Goal: Task Accomplishment & Management: Manage account settings

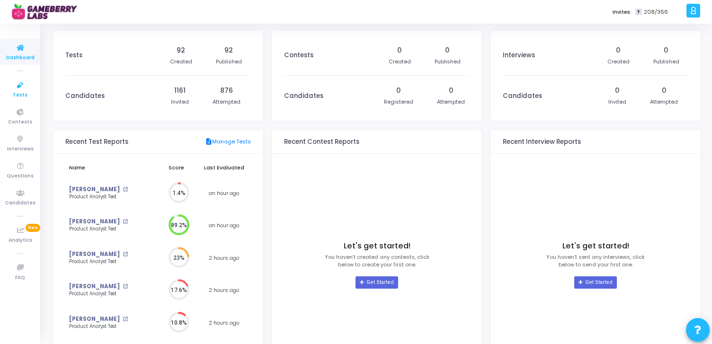
click at [18, 86] on icon at bounding box center [20, 86] width 20 height 12
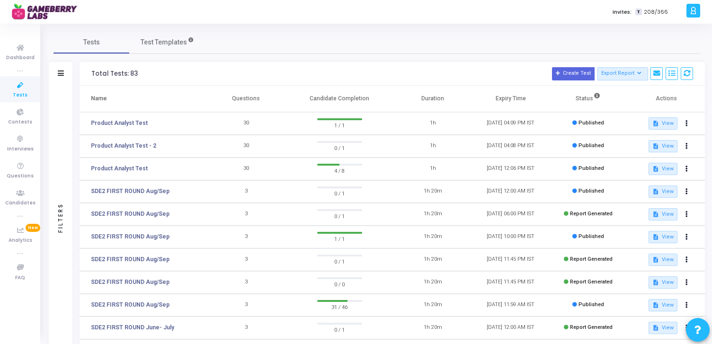
scroll to position [160, 0]
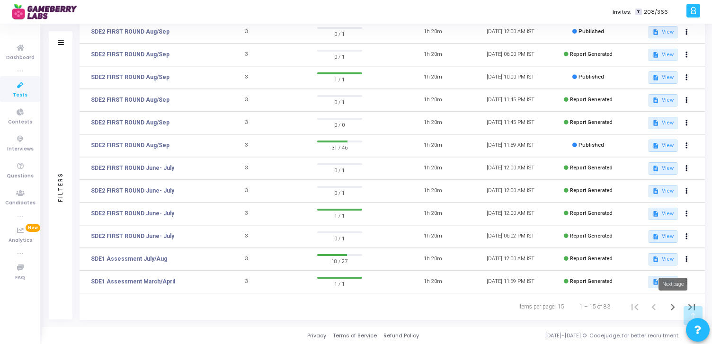
click at [672, 307] on icon "Next page" at bounding box center [672, 307] width 13 height 13
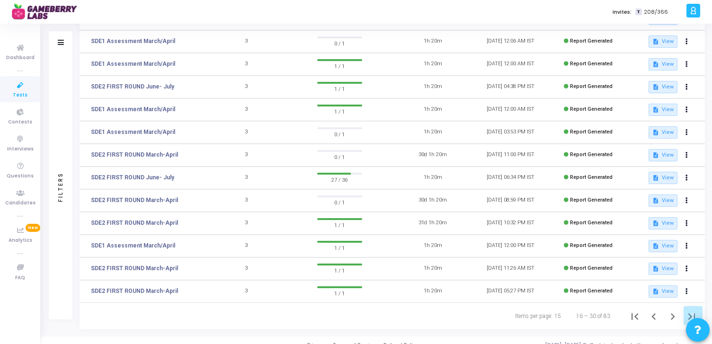
scroll to position [160, 0]
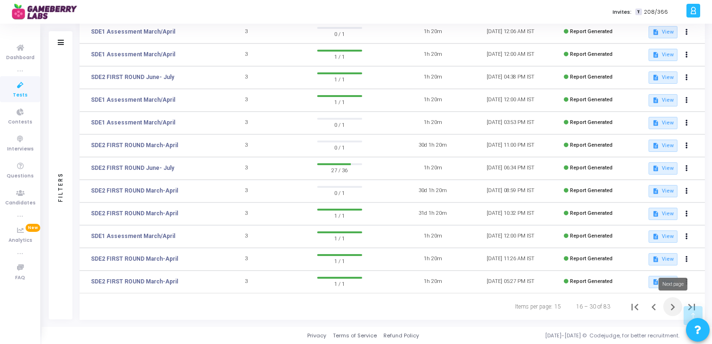
click at [671, 306] on icon "Next page" at bounding box center [672, 307] width 13 height 13
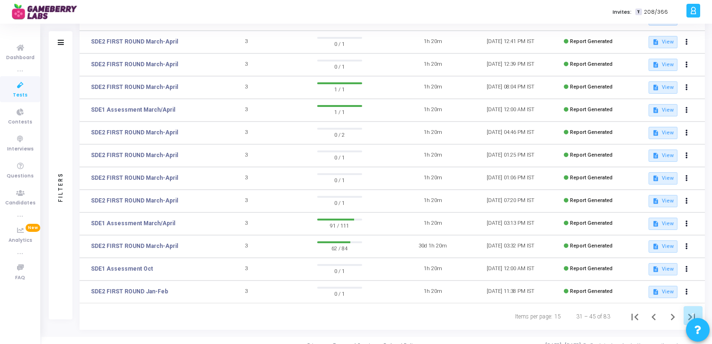
scroll to position [160, 0]
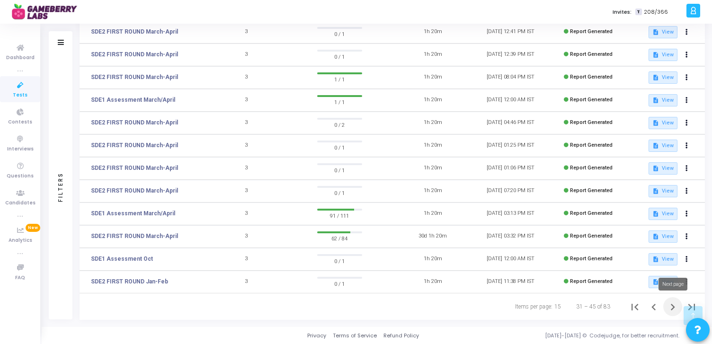
click at [673, 308] on icon "Next page" at bounding box center [673, 307] width 4 height 7
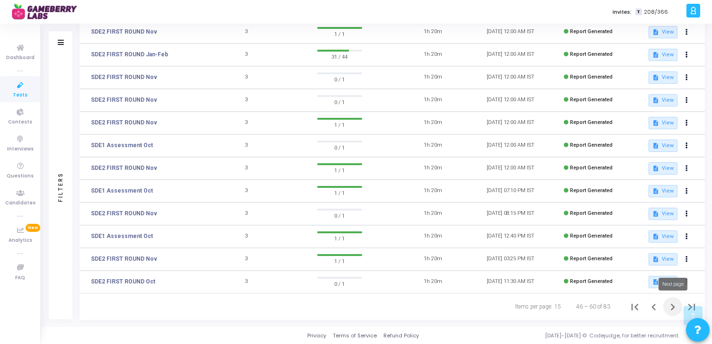
click at [670, 310] on icon "Next page" at bounding box center [672, 307] width 13 height 13
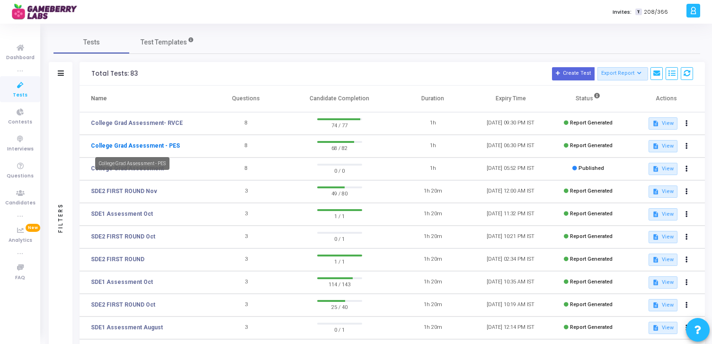
click at [146, 146] on link "College Grad Assessment - PES" at bounding box center [135, 146] width 89 height 9
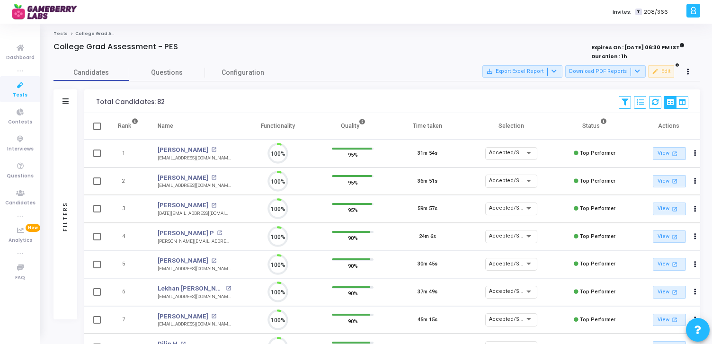
scroll to position [20, 24]
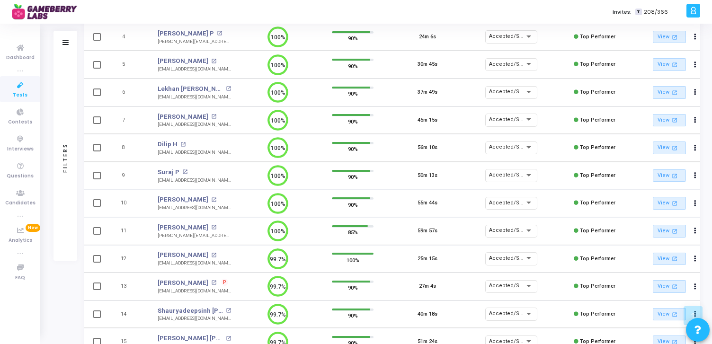
click at [449, 179] on td "50m 13s" at bounding box center [427, 176] width 75 height 28
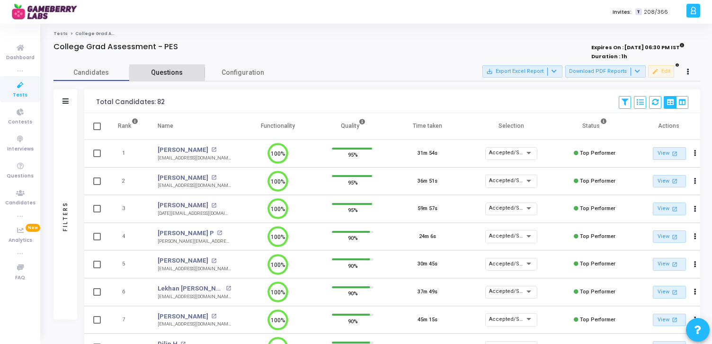
click at [162, 72] on span "Questions" at bounding box center [167, 73] width 76 height 10
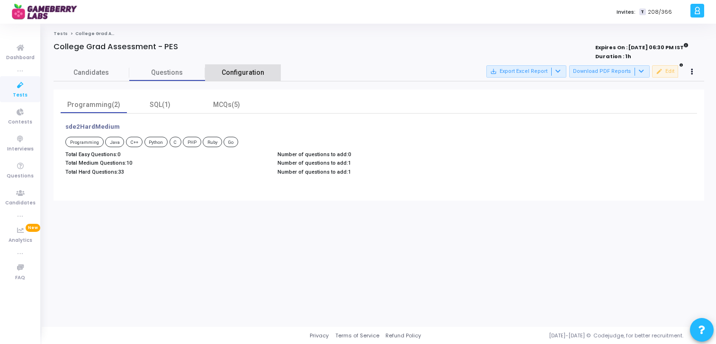
click at [244, 71] on span "Configuration" at bounding box center [243, 73] width 43 height 10
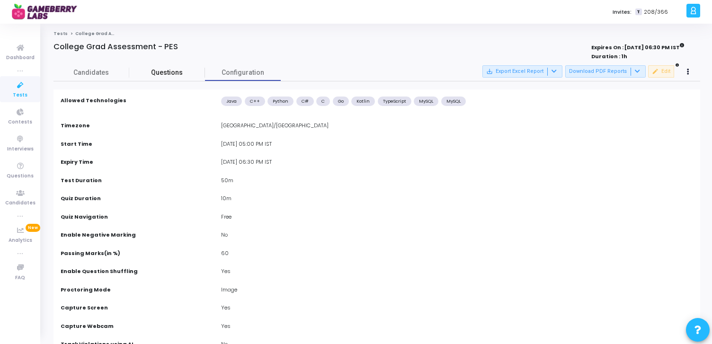
click at [158, 69] on span "Questions" at bounding box center [167, 73] width 76 height 10
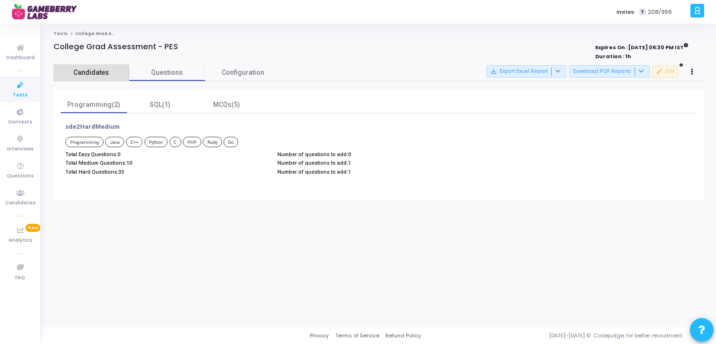
click at [104, 70] on span "Candidates" at bounding box center [92, 73] width 76 height 10
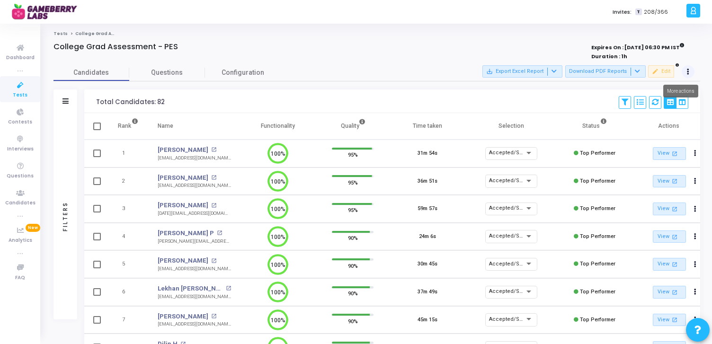
click at [688, 70] on icon at bounding box center [688, 72] width 2 height 5
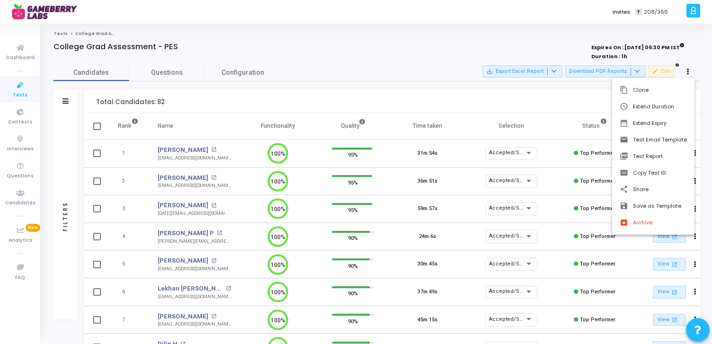
click at [353, 45] on div at bounding box center [356, 172] width 712 height 344
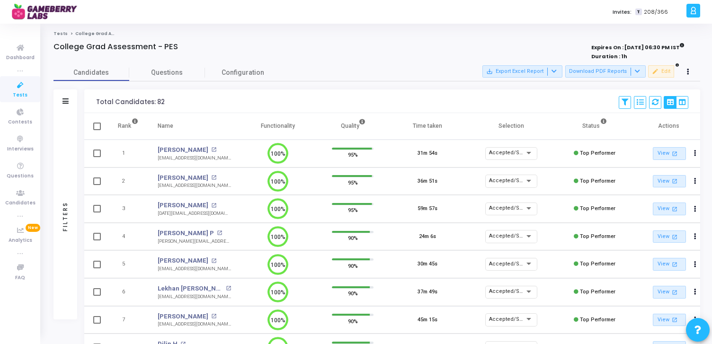
click at [359, 46] on div "College Grad Assessment - PES" at bounding box center [243, 46] width 379 height 9
click at [305, 10] on div "Invites: T 208/366" at bounding box center [389, 12] width 589 height 24
click at [328, 36] on ol "Tests College Grad Assessment - PES" at bounding box center [377, 34] width 647 height 6
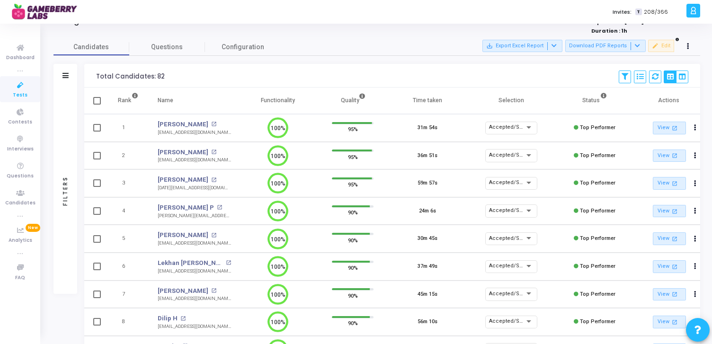
scroll to position [0, 0]
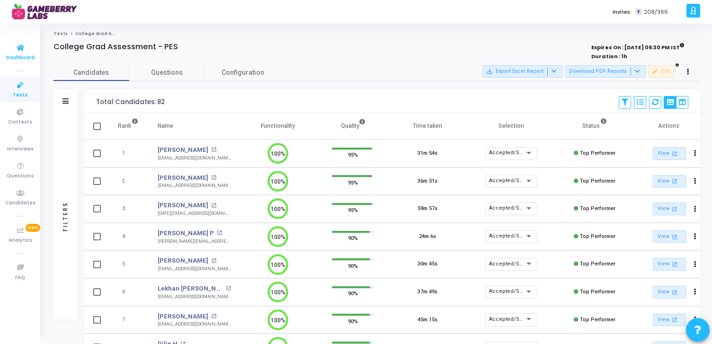
click at [17, 47] on icon at bounding box center [20, 48] width 20 height 12
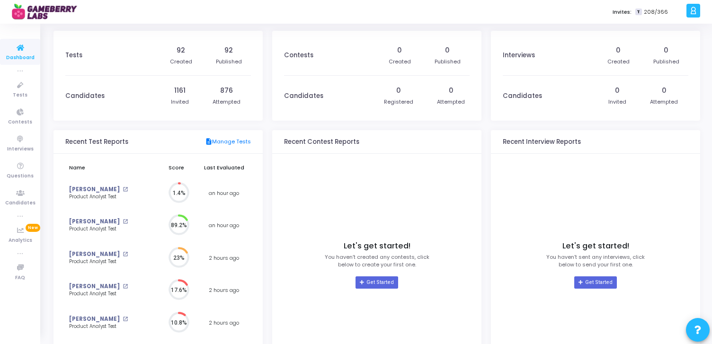
scroll to position [21, 10]
click at [696, 12] on icon at bounding box center [693, 10] width 7 height 11
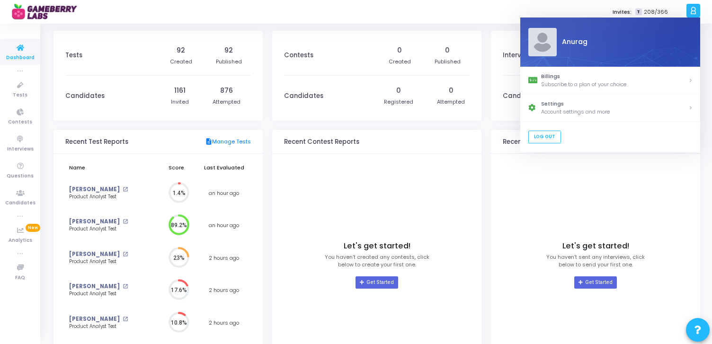
click at [349, 10] on div "Invites: T 208/366" at bounding box center [389, 12] width 589 height 24
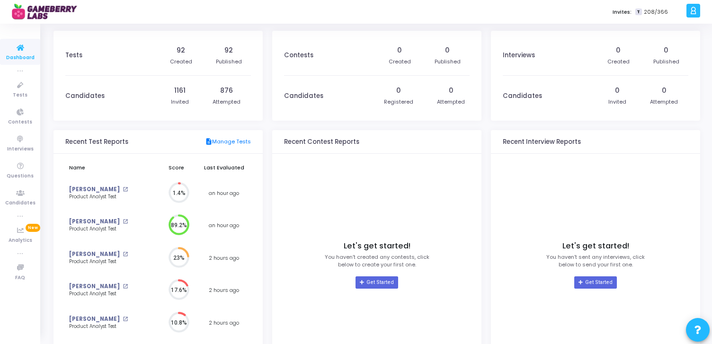
click at [267, 246] on div "Tests 92 Created 92 Published Candidates 1161 Invited 876 Attempted Recent Test…" at bounding box center [377, 213] width 647 height 364
click at [266, 241] on div "Tests 92 Created 92 Published Candidates 1161 Invited 876 Attempted Recent Test…" at bounding box center [377, 213] width 647 height 364
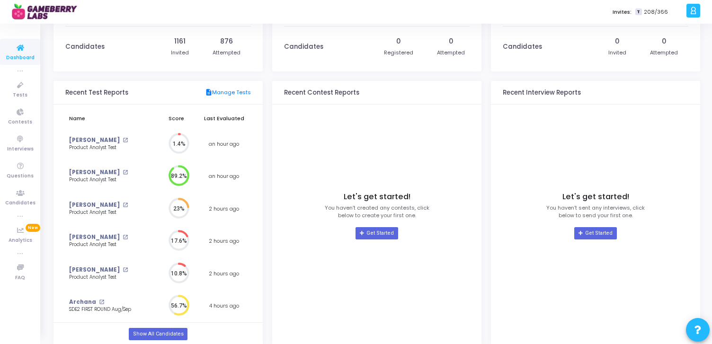
scroll to position [0, 0]
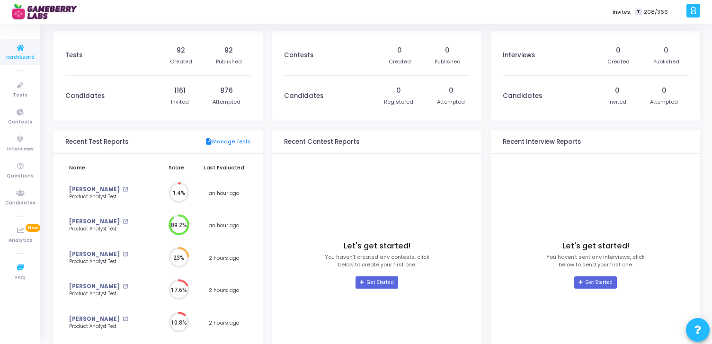
click at [20, 252] on icon at bounding box center [20, 253] width 5 height 5
click at [18, 253] on icon at bounding box center [20, 253] width 5 height 5
click at [20, 317] on ul "Dashboard true Tests Contests Interviews Questions Candidates true Analytics Ne…" at bounding box center [20, 184] width 40 height 306
click at [696, 11] on icon at bounding box center [693, 10] width 7 height 11
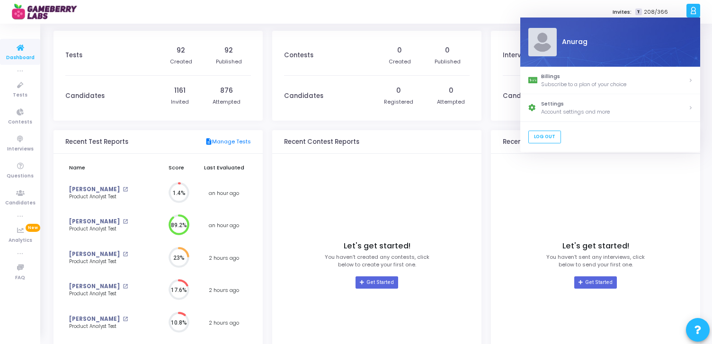
click at [568, 40] on div "Anurag" at bounding box center [625, 42] width 136 height 10
click at [613, 111] on div "Account settings and more" at bounding box center [614, 112] width 147 height 8
select select "91"
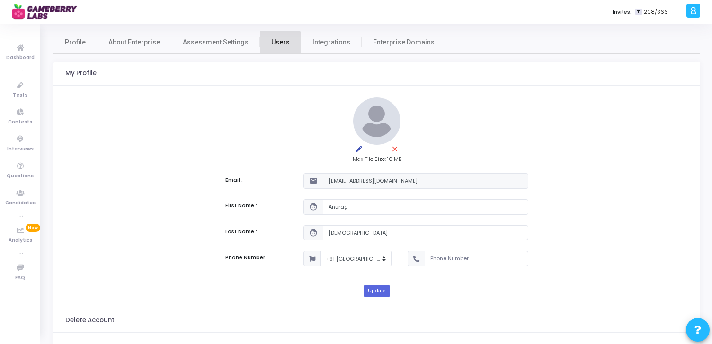
click at [273, 43] on span "Users" at bounding box center [280, 42] width 18 height 10
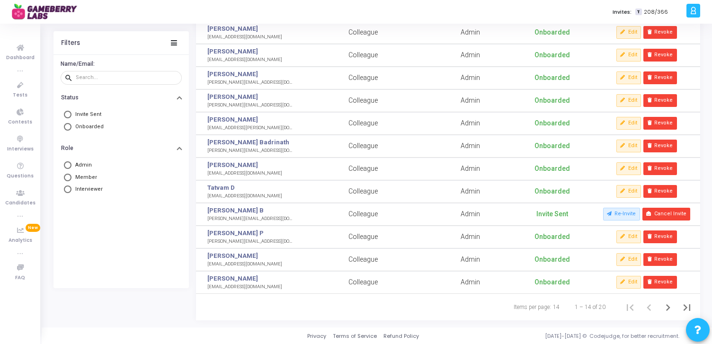
scroll to position [137, 0]
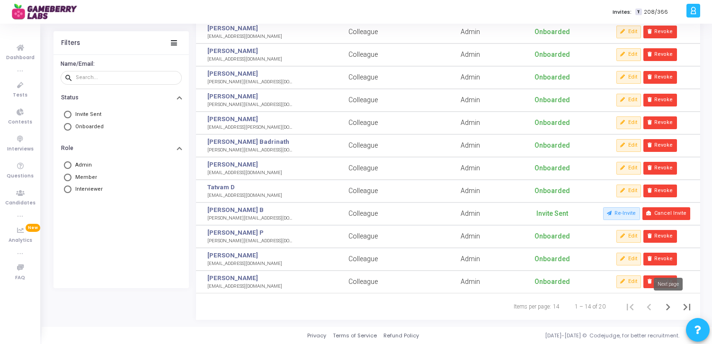
click at [668, 306] on icon "Next page" at bounding box center [668, 307] width 13 height 13
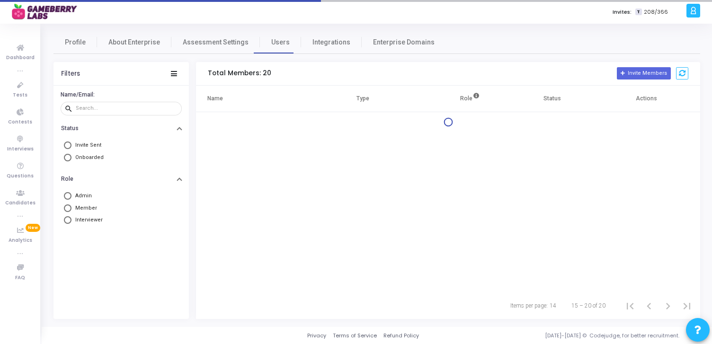
scroll to position [0, 0]
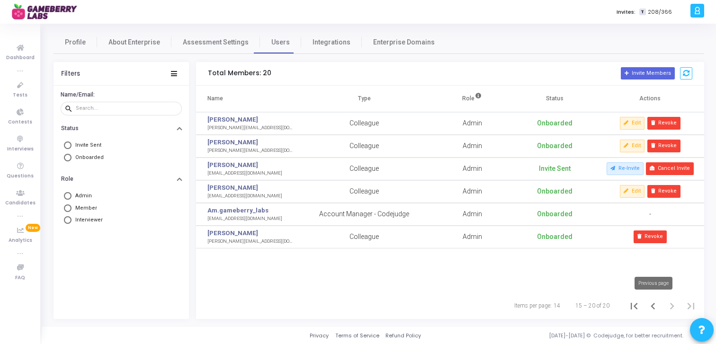
click at [655, 307] on icon "Previous page" at bounding box center [653, 306] width 13 height 13
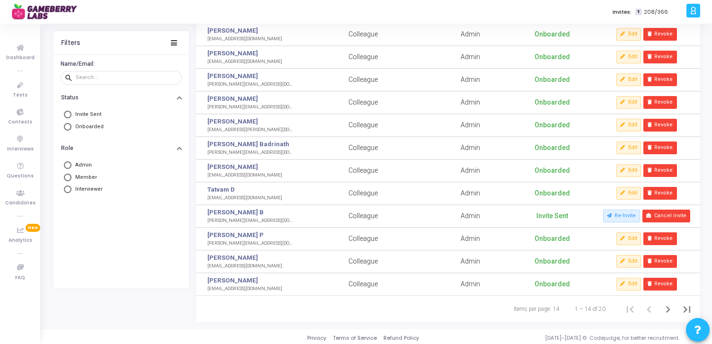
scroll to position [135, 0]
click at [665, 126] on button "Revoke" at bounding box center [660, 124] width 33 height 12
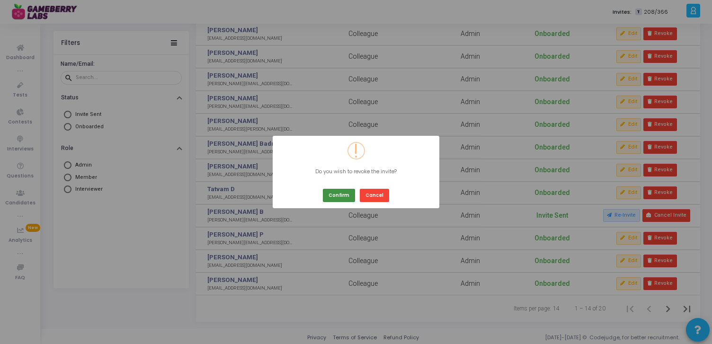
click at [341, 196] on button "Confirm" at bounding box center [339, 195] width 32 height 13
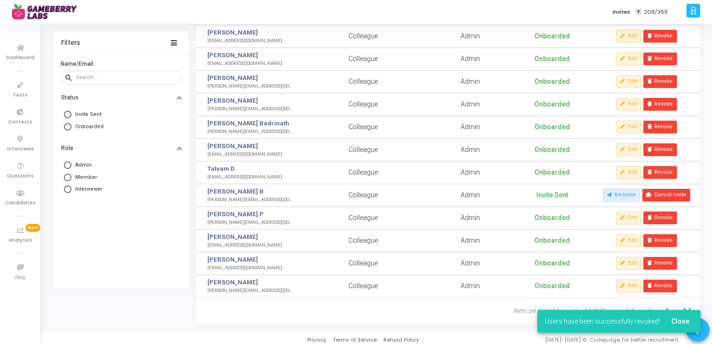
scroll to position [134, 0]
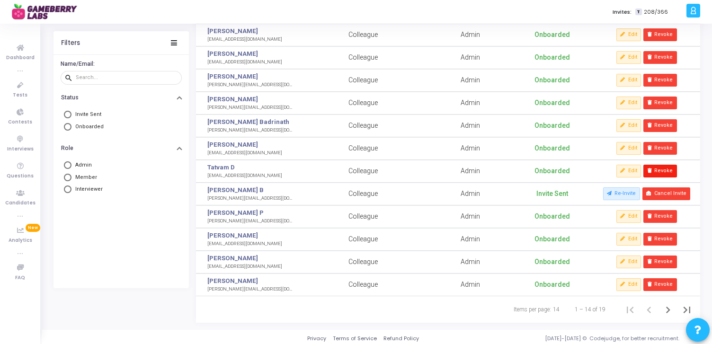
click at [660, 177] on button "Revoke" at bounding box center [660, 171] width 33 height 12
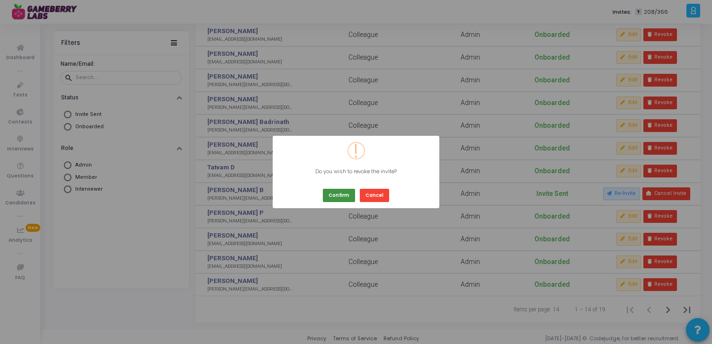
click at [343, 194] on button "Confirm" at bounding box center [339, 195] width 32 height 13
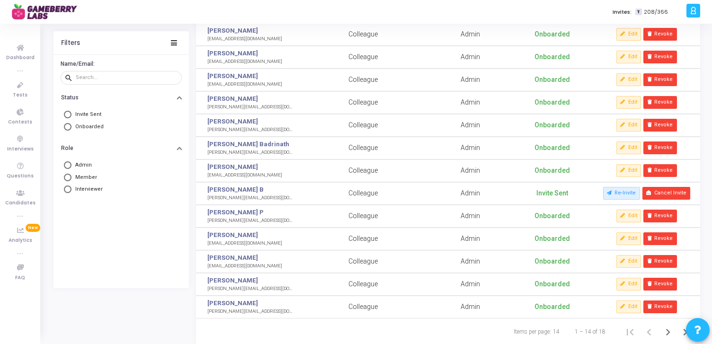
scroll to position [137, 0]
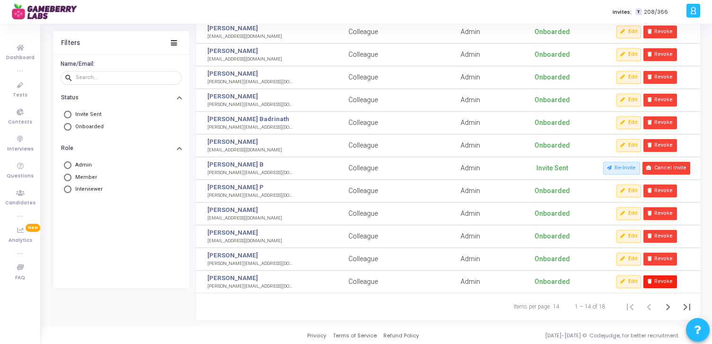
click at [664, 283] on button "Revoke" at bounding box center [660, 282] width 33 height 12
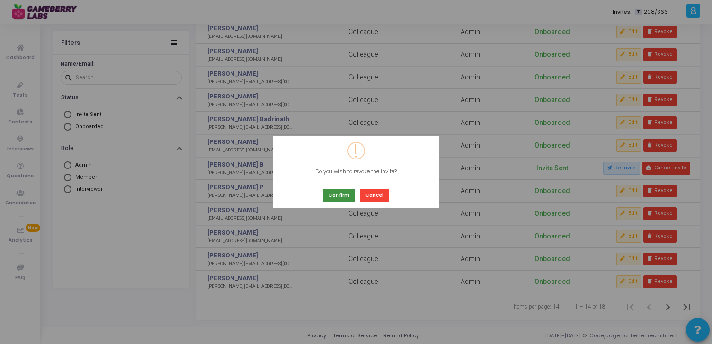
click at [332, 194] on button "Confirm" at bounding box center [339, 195] width 32 height 13
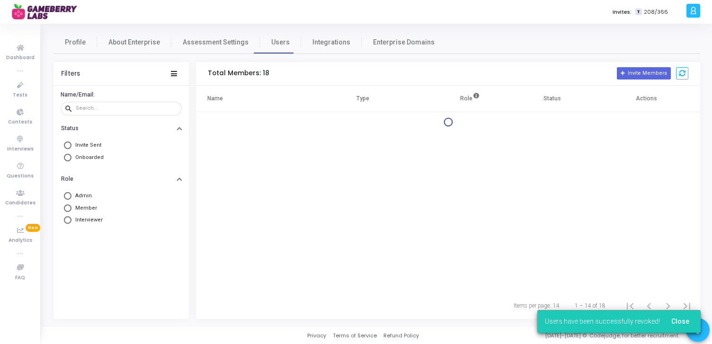
scroll to position [0, 0]
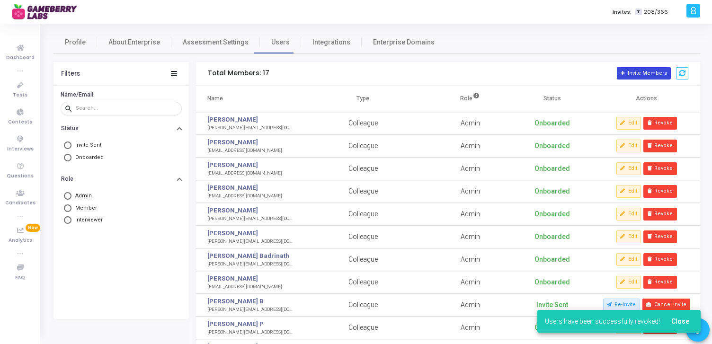
click at [639, 76] on button "Invite Members" at bounding box center [644, 73] width 54 height 12
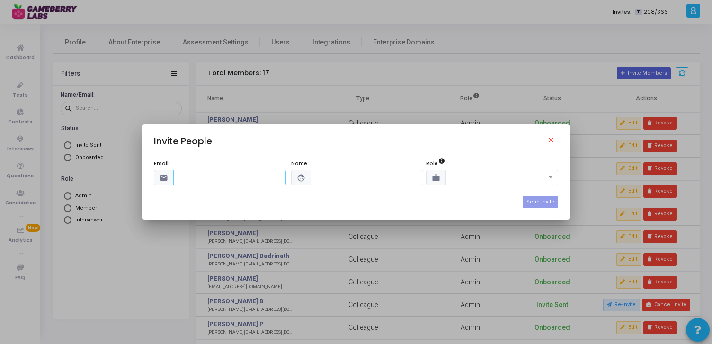
click at [213, 180] on input "text" at bounding box center [229, 178] width 113 height 16
paste input "[PERSON_NAME][EMAIL_ADDRESS][DOMAIN_NAME]"
type input "[PERSON_NAME][EMAIL_ADDRESS][DOMAIN_NAME]"
type input "Abhishek"
click at [518, 176] on input "text" at bounding box center [492, 177] width 83 height 8
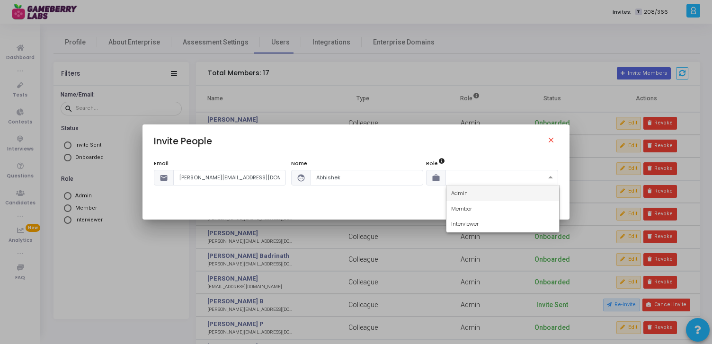
click at [485, 195] on div "Admin" at bounding box center [503, 194] width 113 height 16
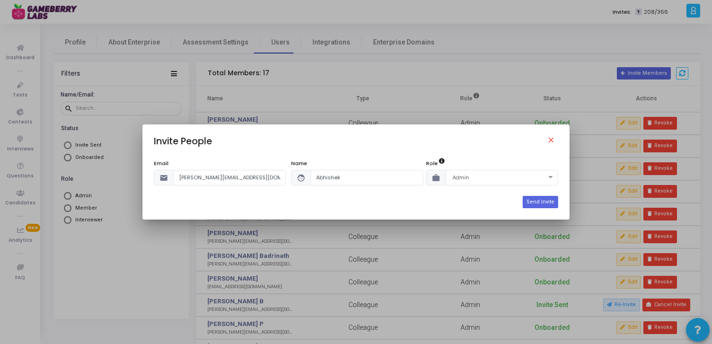
click at [441, 200] on div "Send Invite" at bounding box center [356, 202] width 405 height 12
click at [550, 203] on button "Send Invite" at bounding box center [541, 202] width 36 height 12
